Goal: Task Accomplishment & Management: Use online tool/utility

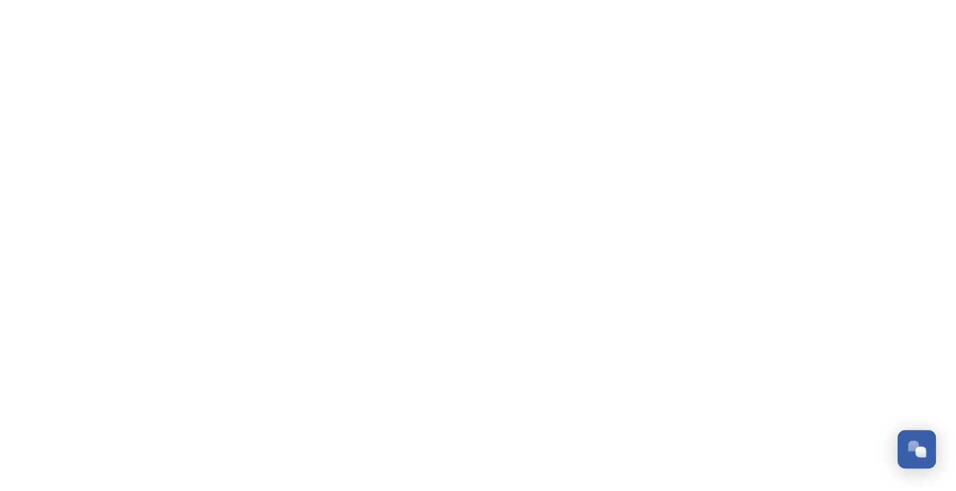
scroll to position [1234, 0]
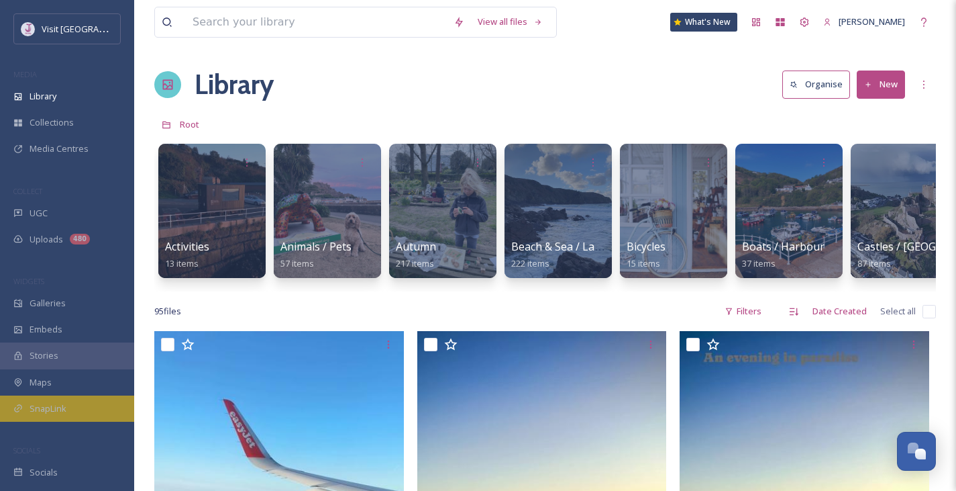
click at [37, 403] on span "SnapLink" at bounding box center [48, 408] width 37 height 13
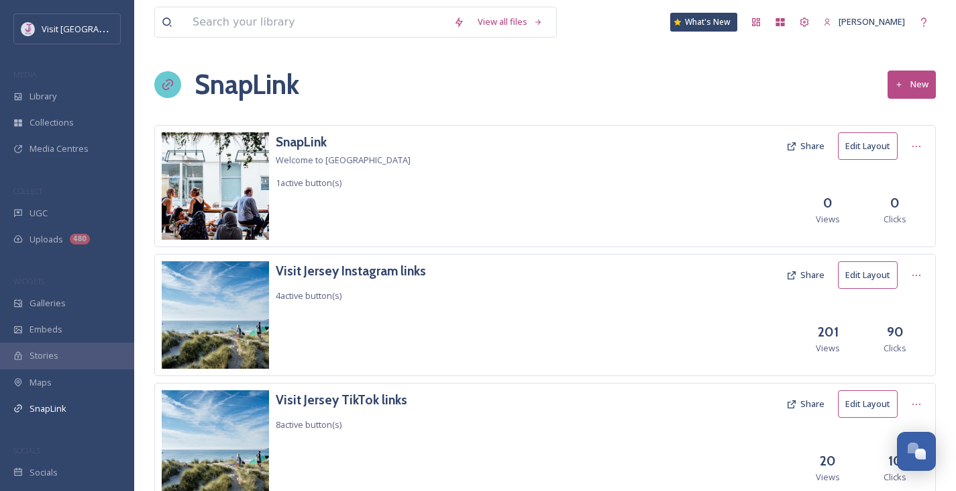
scroll to position [54, 0]
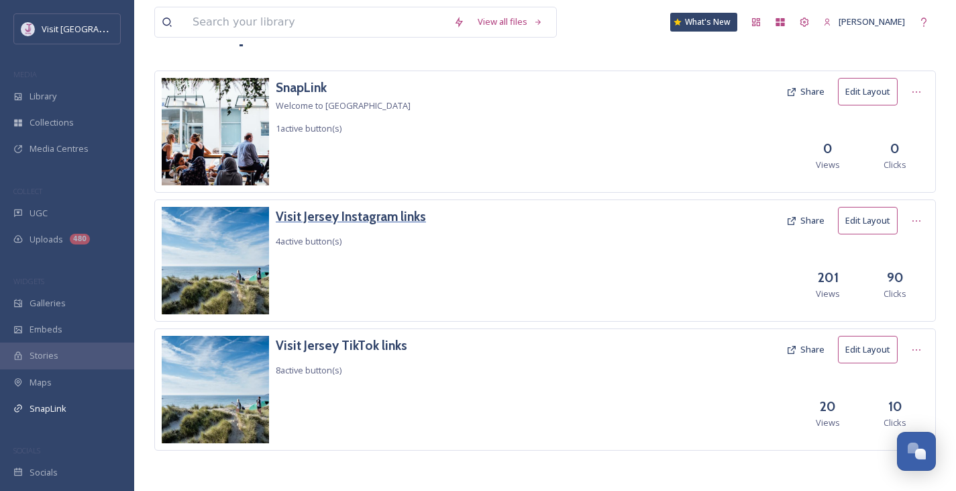
click at [402, 219] on h3 "Visit Jersey Instagram links" at bounding box center [351, 216] width 150 height 19
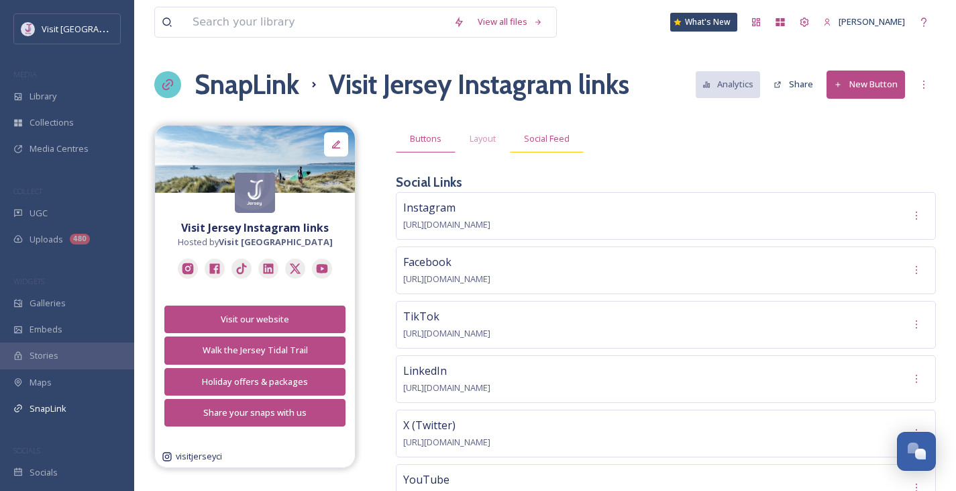
click at [572, 137] on div "Social Feed" at bounding box center [547, 139] width 74 height 28
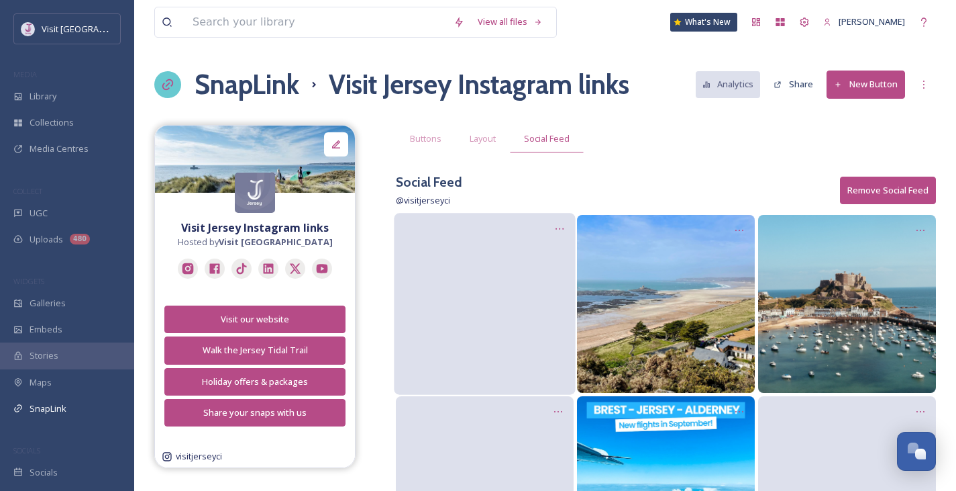
drag, startPoint x: 506, startPoint y: 258, endPoint x: 459, endPoint y: 377, distance: 127.1
click at [459, 349] on video at bounding box center [484, 303] width 181 height 91
click at [563, 225] on icon at bounding box center [559, 228] width 11 height 11
click at [558, 275] on div "Edit Post" at bounding box center [545, 285] width 54 height 27
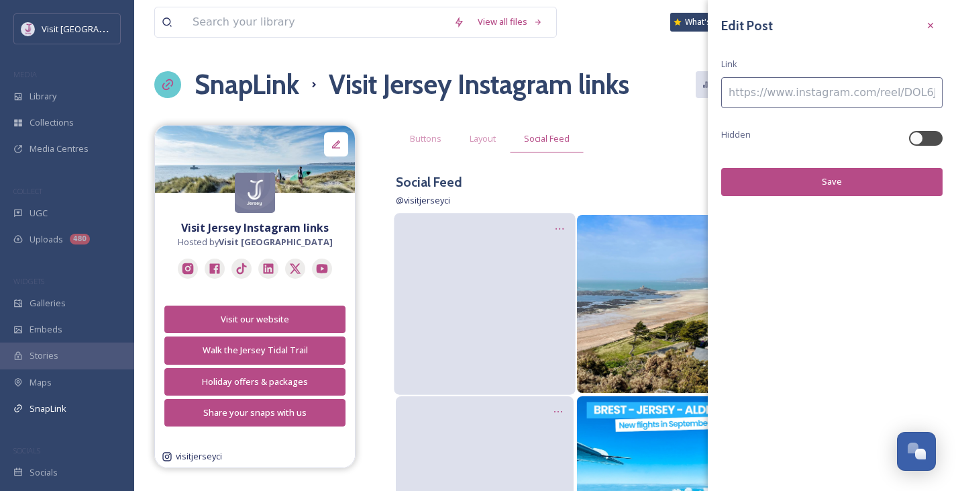
click at [802, 99] on input at bounding box center [831, 92] width 221 height 31
paste input
click at [799, 103] on input at bounding box center [831, 92] width 221 height 31
paste input "[URL][DOMAIN_NAME]"
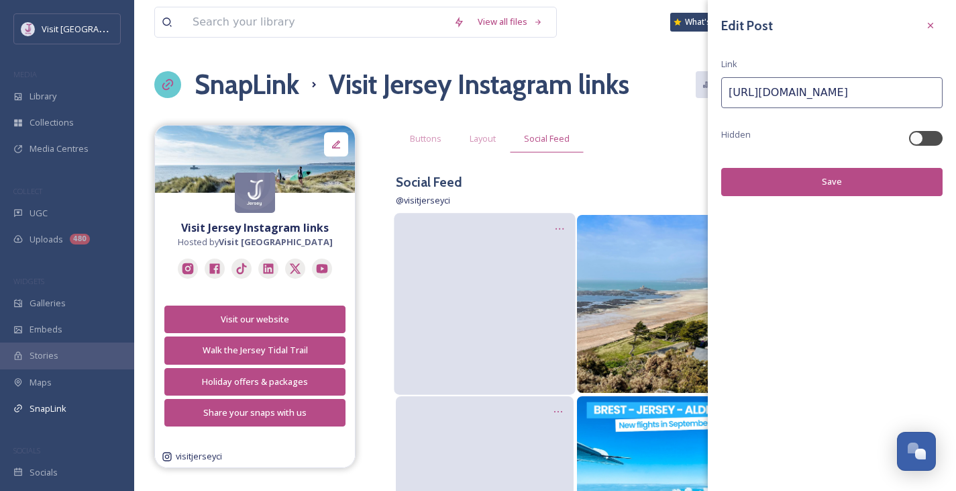
type input "[URL][DOMAIN_NAME]"
click at [839, 179] on button "Save" at bounding box center [831, 182] width 221 height 28
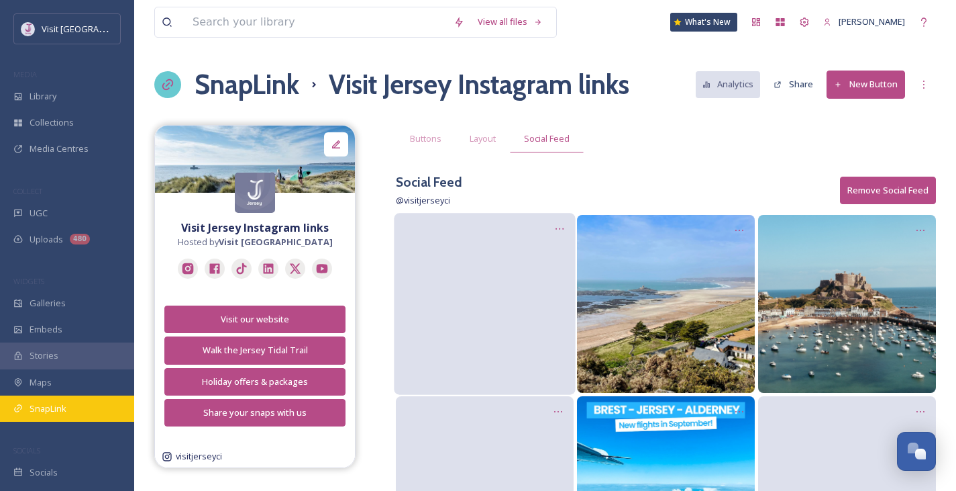
click at [37, 415] on div "SnapLink" at bounding box center [67, 408] width 134 height 26
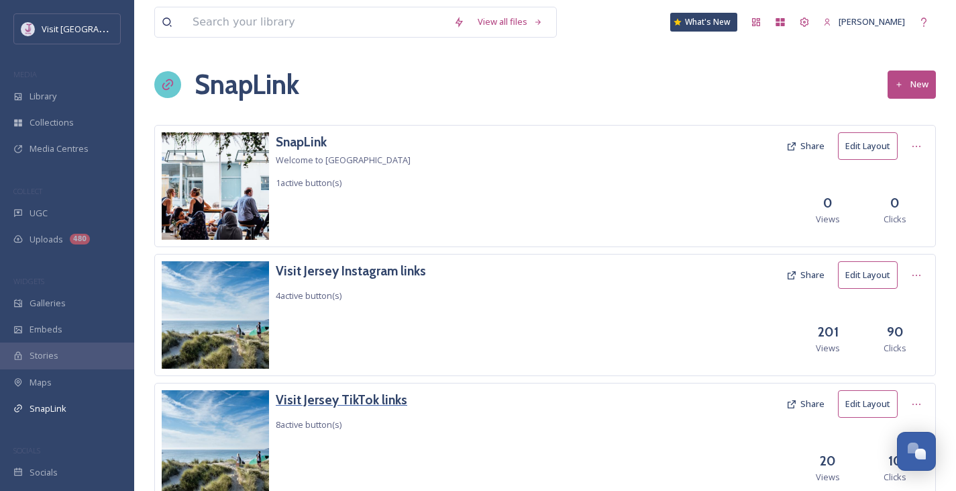
click at [354, 400] on h3 "Visit Jersey TikTok links" at bounding box center [342, 399] width 132 height 19
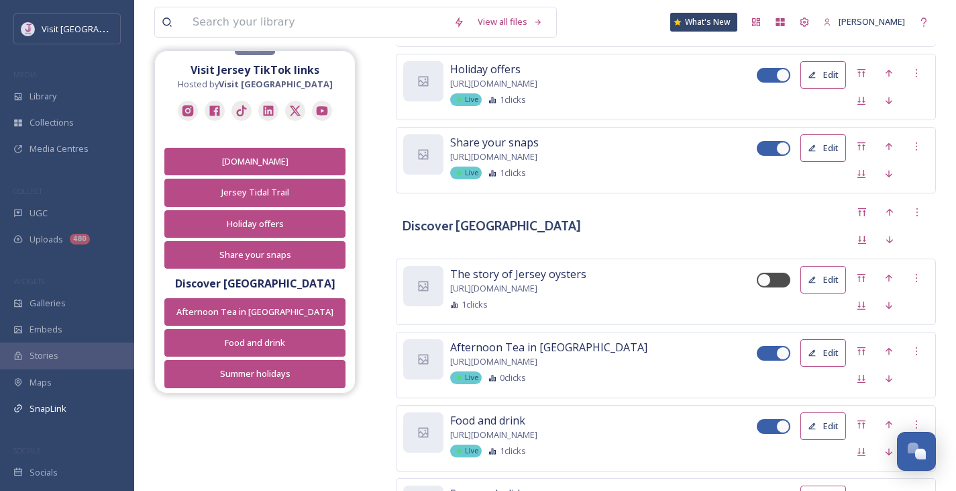
scroll to position [783, 0]
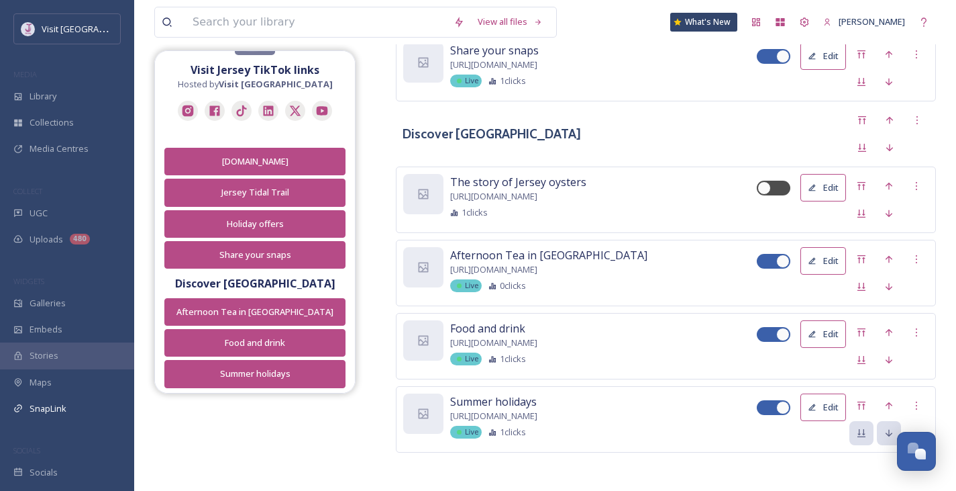
click at [776, 261] on div at bounding box center [774, 261] width 34 height 15
checkbox input "false"
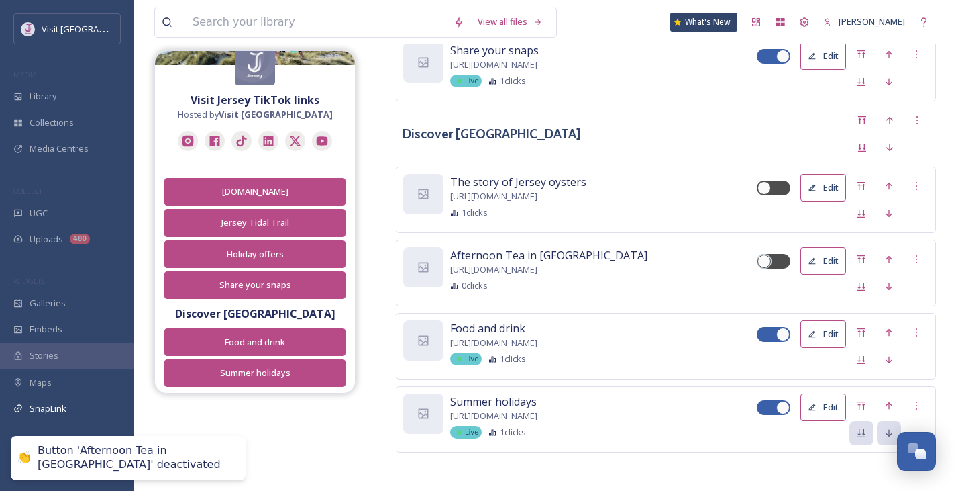
scroll to position [0, 0]
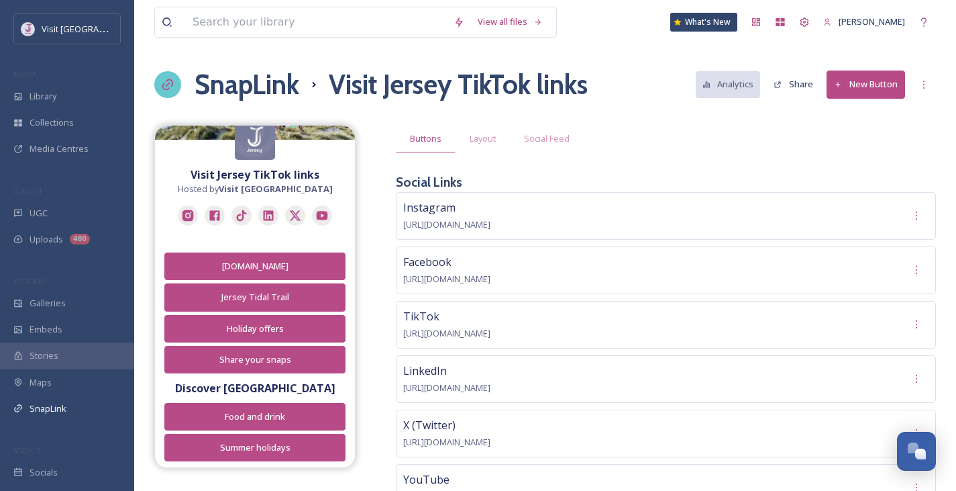
click at [877, 79] on button "New Button" at bounding box center [866, 84] width 79 height 28
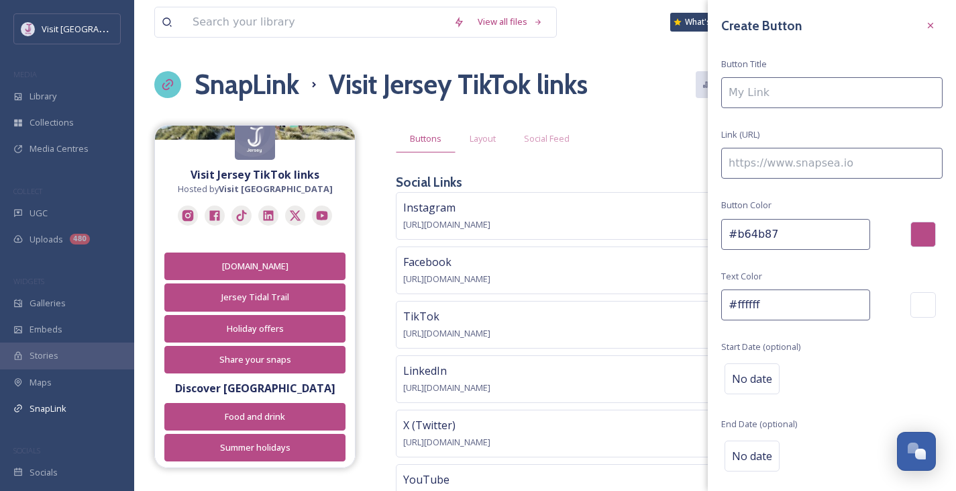
click at [815, 91] on input at bounding box center [831, 92] width 221 height 31
type input "Bubbletecture Installation"
click at [816, 160] on input at bounding box center [831, 163] width 221 height 31
paste input
paste input "[URL][DOMAIN_NAME]"
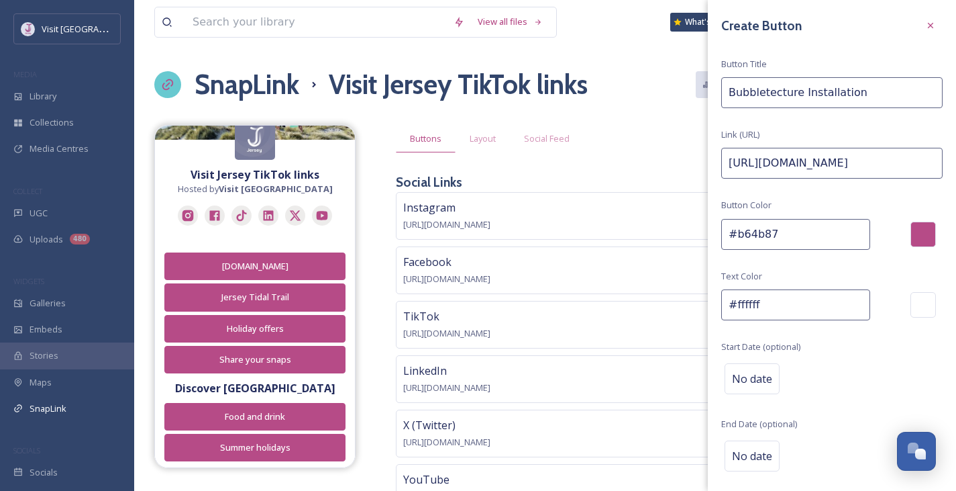
scroll to position [42, 0]
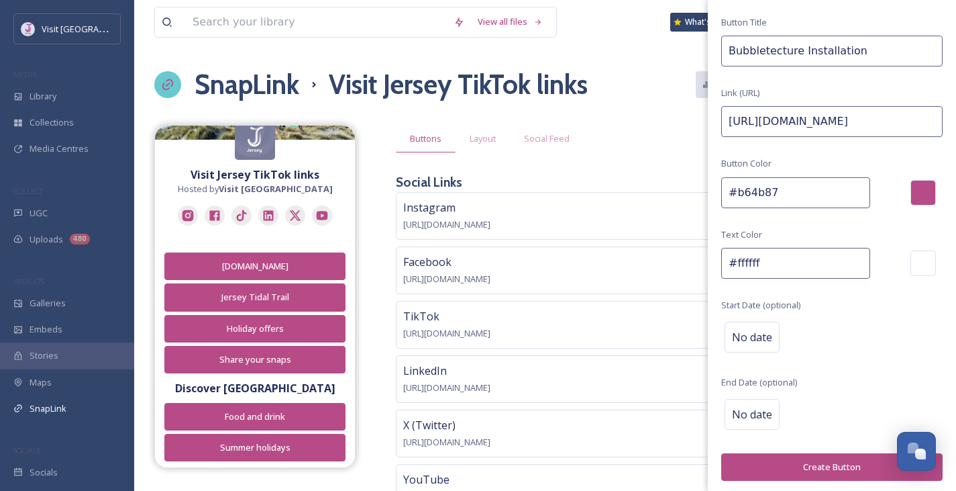
type input "[URL][DOMAIN_NAME]"
click at [828, 460] on button "Create Button" at bounding box center [831, 467] width 221 height 28
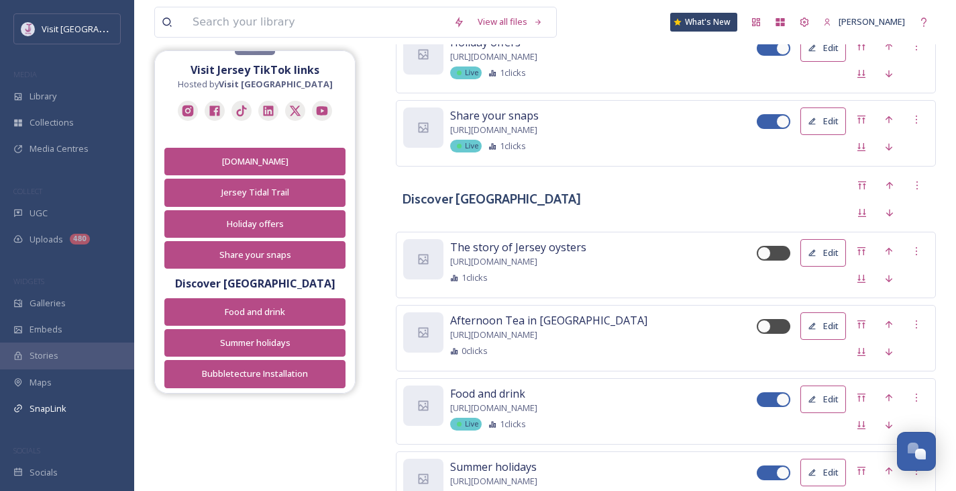
scroll to position [856, 0]
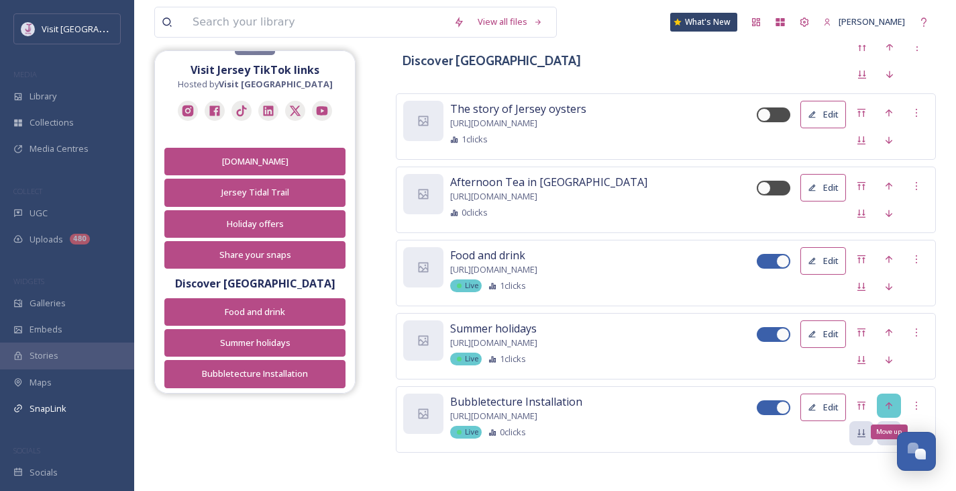
click at [883, 403] on div "Move up" at bounding box center [889, 405] width 24 height 24
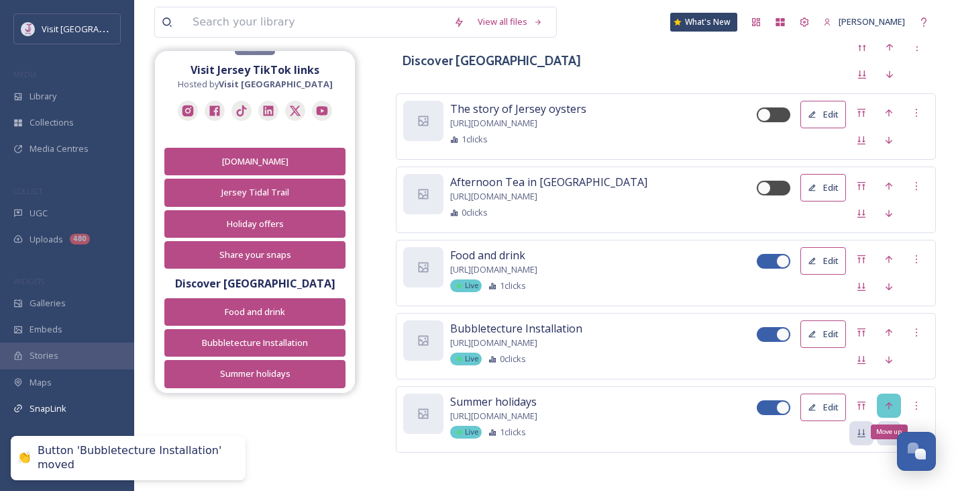
click at [891, 400] on icon at bounding box center [889, 405] width 11 height 11
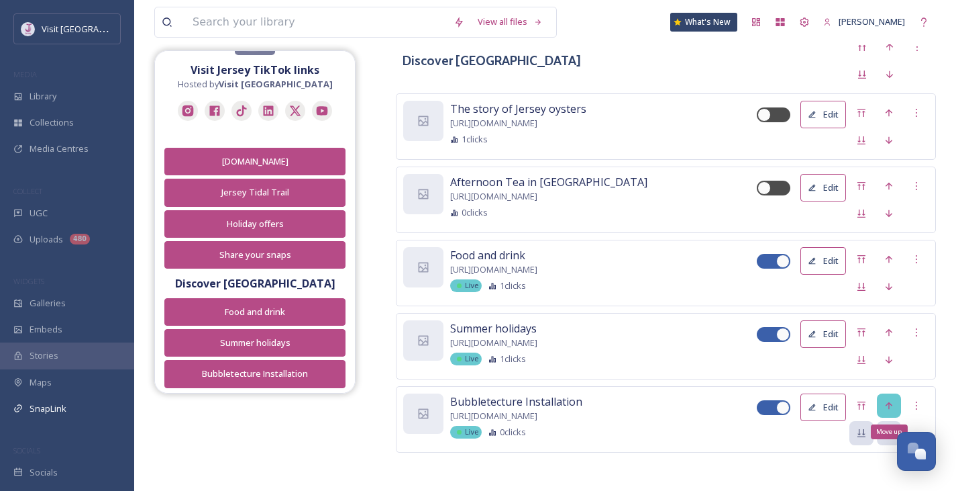
click at [892, 403] on icon at bounding box center [889, 404] width 7 height 7
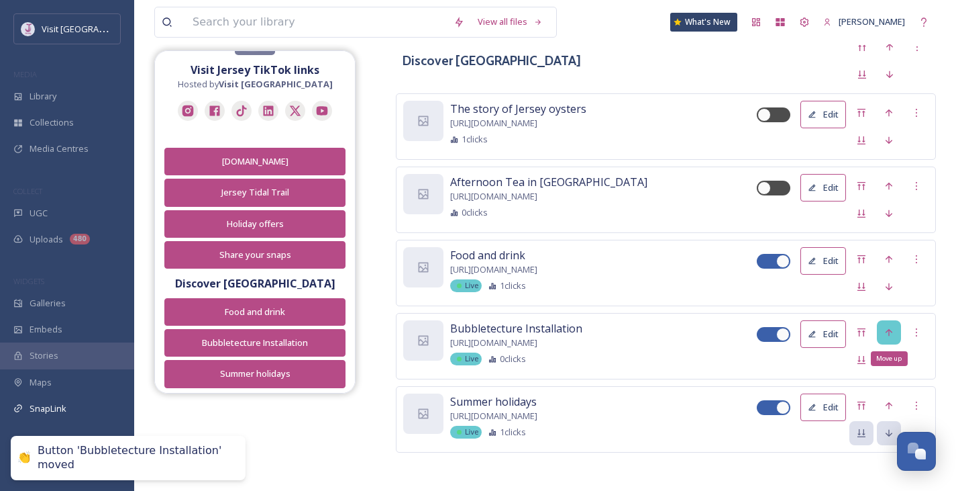
click at [891, 327] on icon at bounding box center [889, 332] width 11 height 11
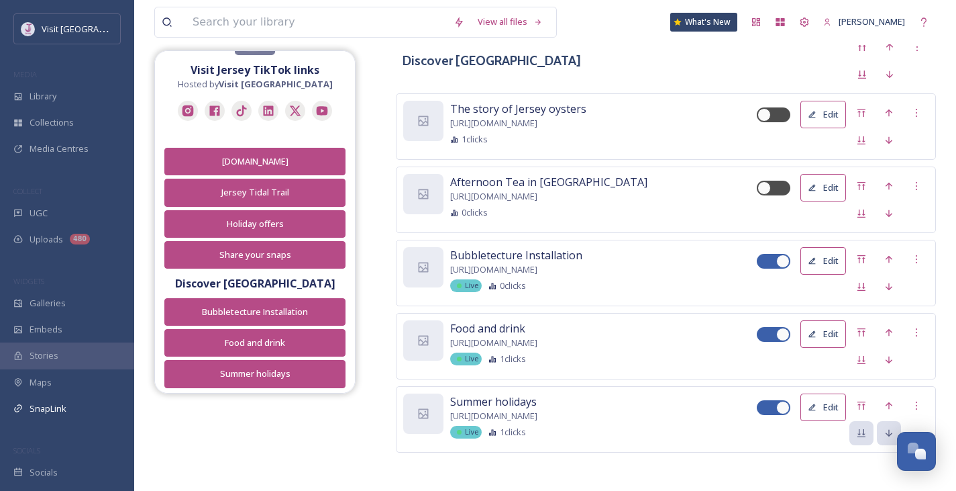
drag, startPoint x: 753, startPoint y: 316, endPoint x: 840, endPoint y: 442, distance: 153.0
click at [798, 313] on div "Food and drink [URL][DOMAIN_NAME] Live 1 clicks Edit" at bounding box center [666, 346] width 540 height 66
drag, startPoint x: 840, startPoint y: 442, endPoint x: 855, endPoint y: 522, distance: 81.3
